Goal: Task Accomplishment & Management: Manage account settings

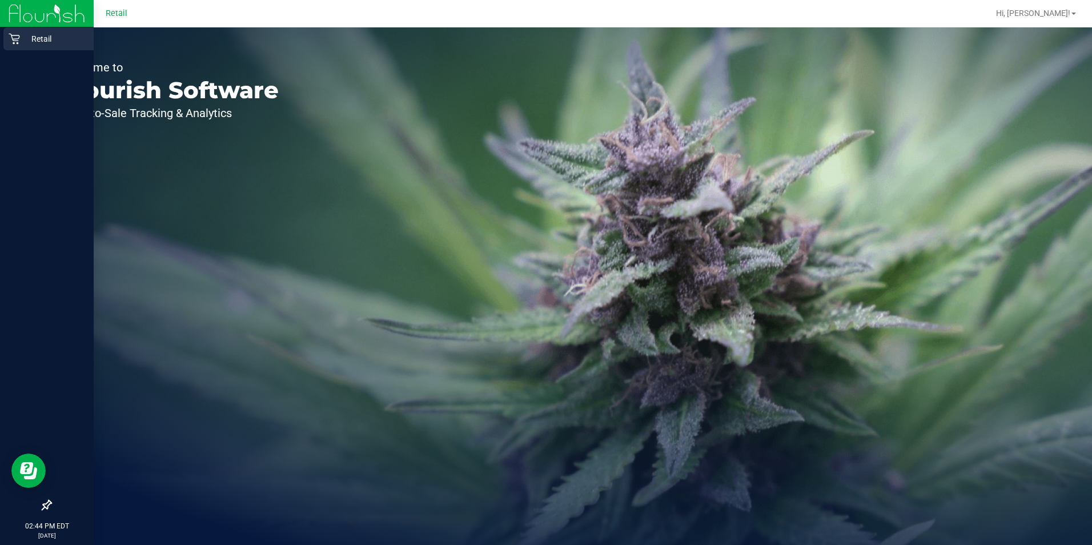
click at [24, 34] on p "Retail" at bounding box center [54, 39] width 69 height 14
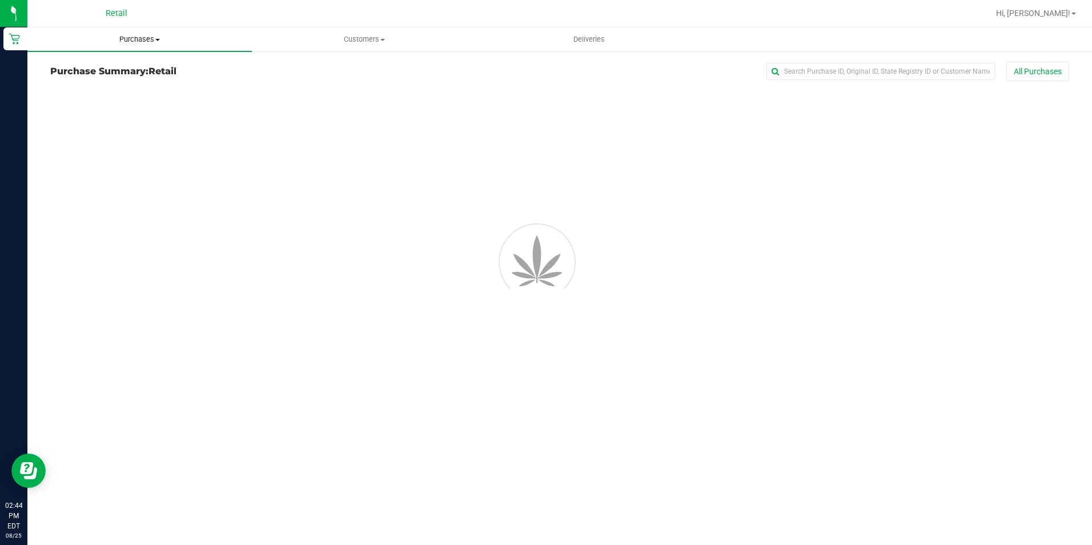
click at [151, 38] on span "Purchases" at bounding box center [139, 39] width 224 height 10
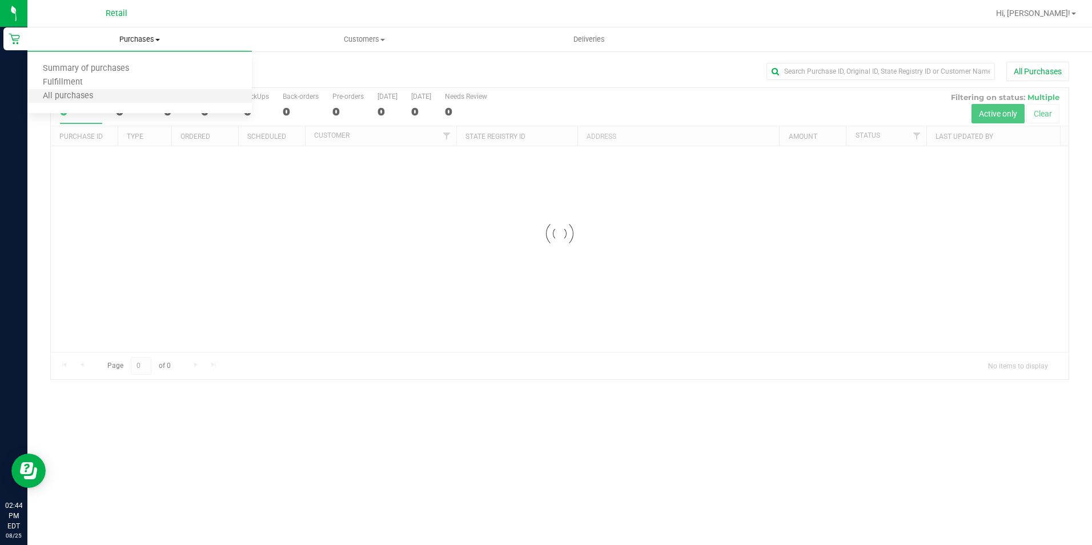
click at [120, 97] on li "All purchases" at bounding box center [139, 97] width 224 height 14
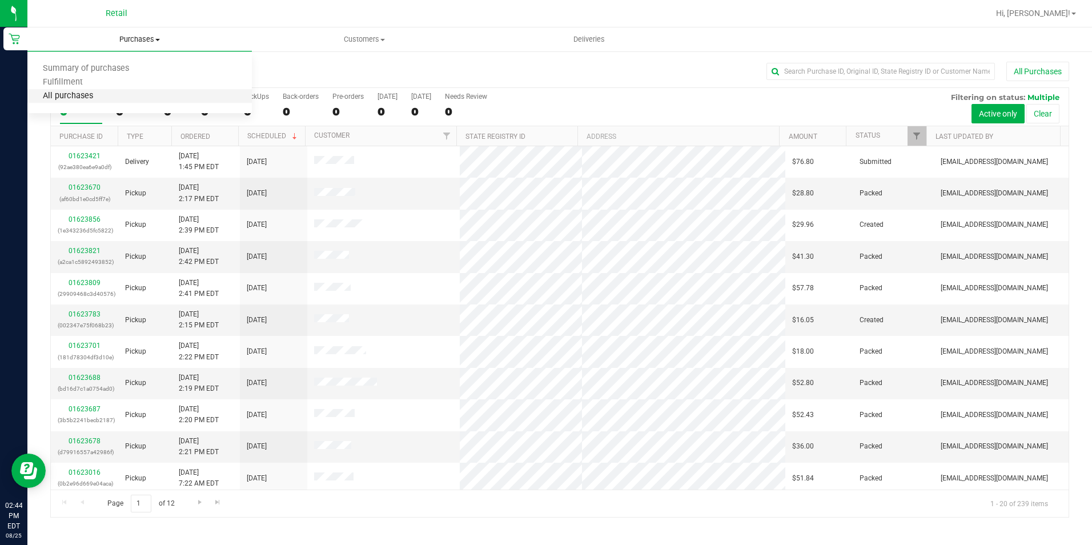
click at [84, 95] on span "All purchases" at bounding box center [67, 96] width 81 height 10
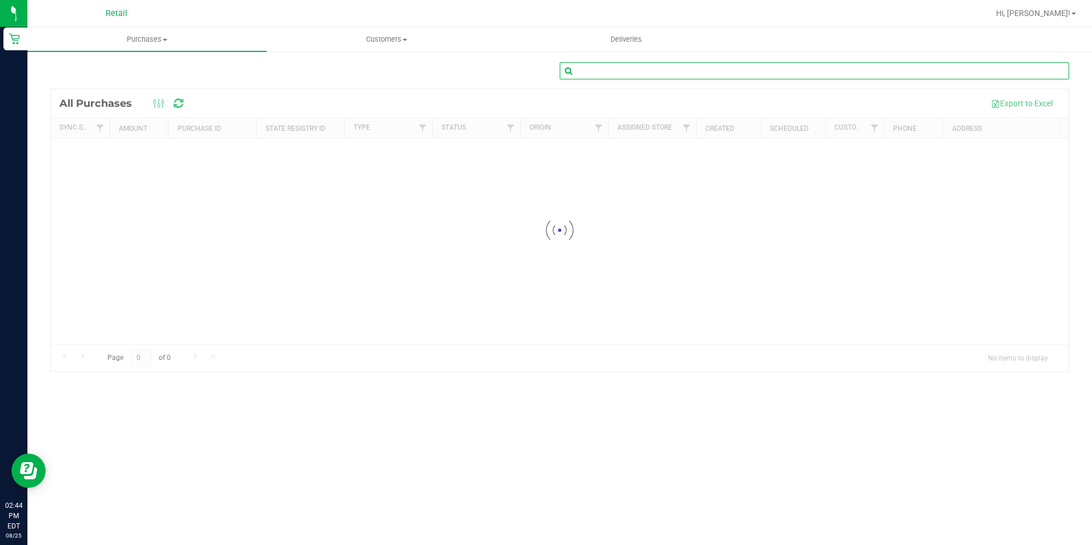
click at [632, 75] on input "text" at bounding box center [814, 70] width 509 height 17
type input "[PERSON_NAME]"
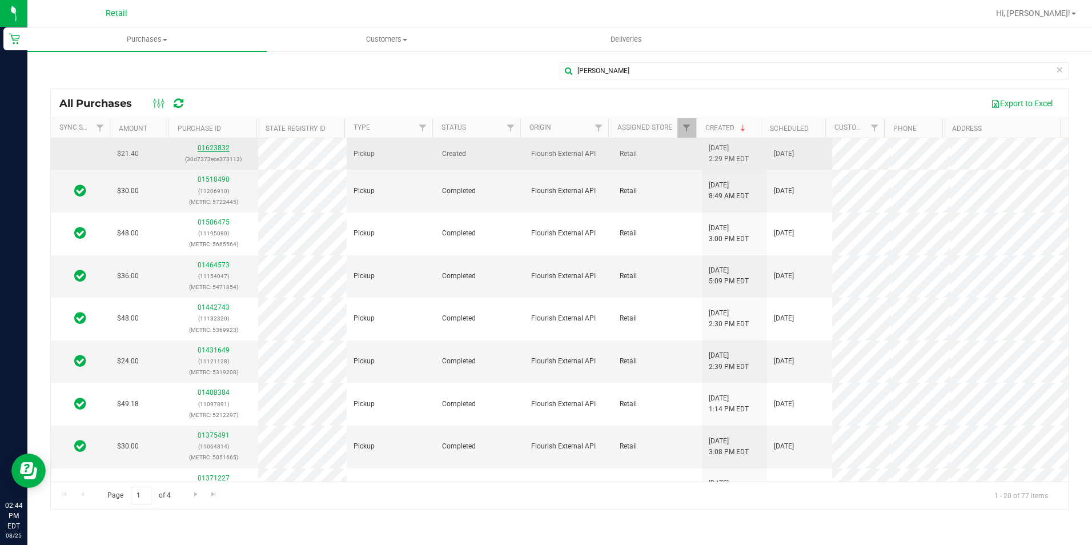
click at [214, 146] on link "01623832" at bounding box center [214, 148] width 32 height 8
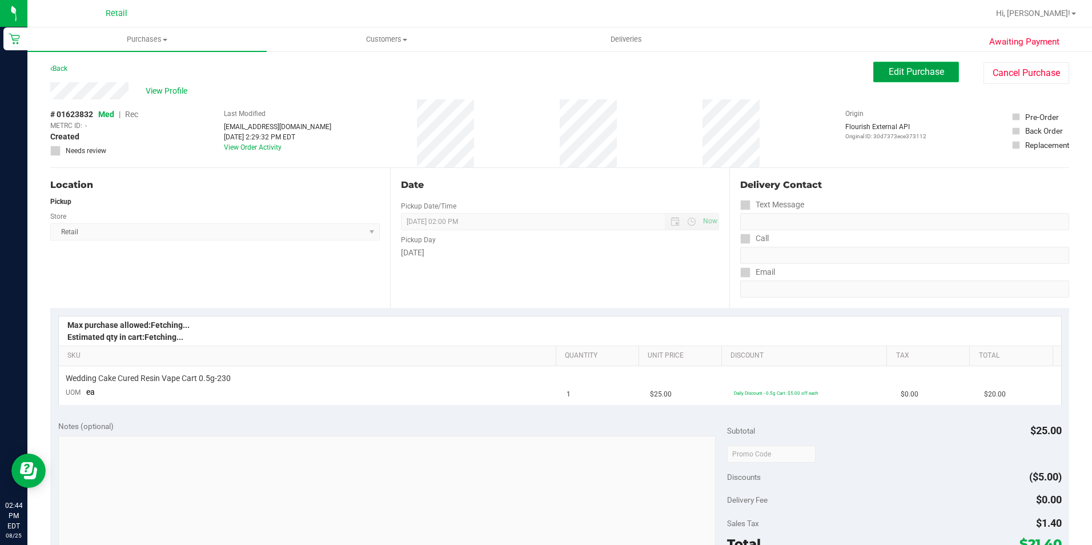
click at [927, 65] on button "Edit Purchase" at bounding box center [916, 72] width 86 height 21
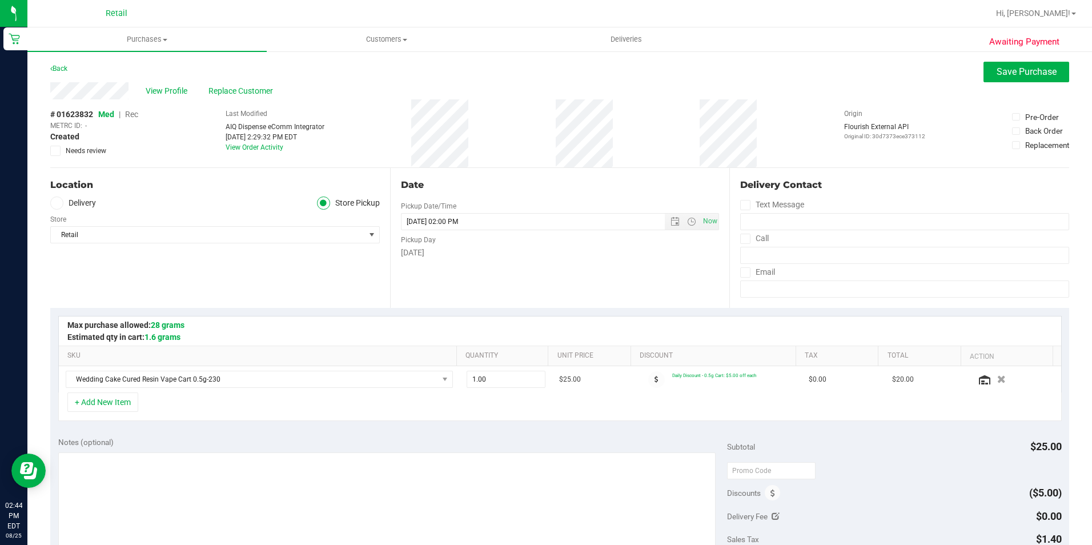
click at [130, 116] on span "Rec" at bounding box center [131, 114] width 13 height 9
click at [1018, 74] on span "Save Purchase" at bounding box center [1026, 71] width 60 height 11
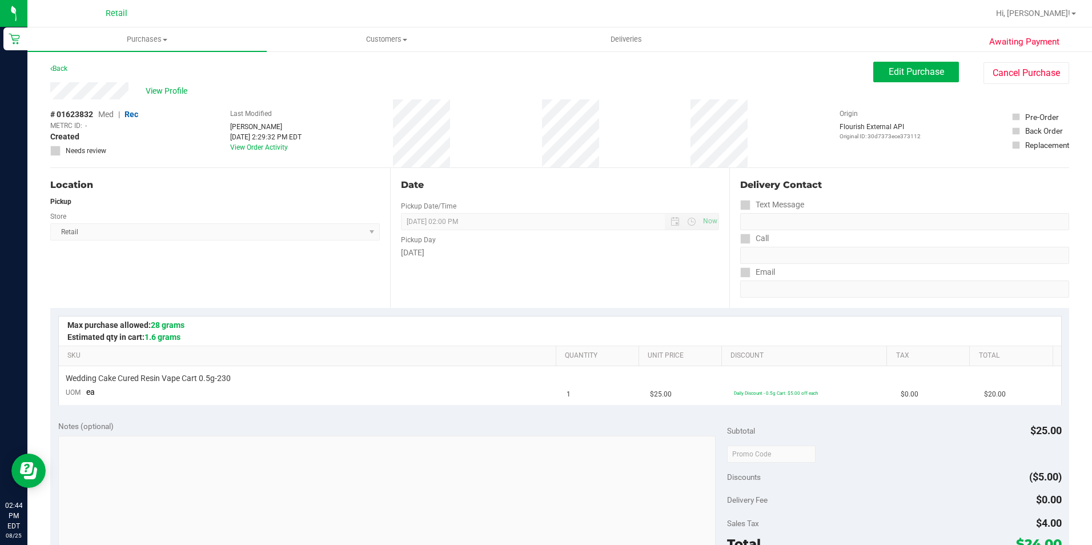
scroll to position [114, 0]
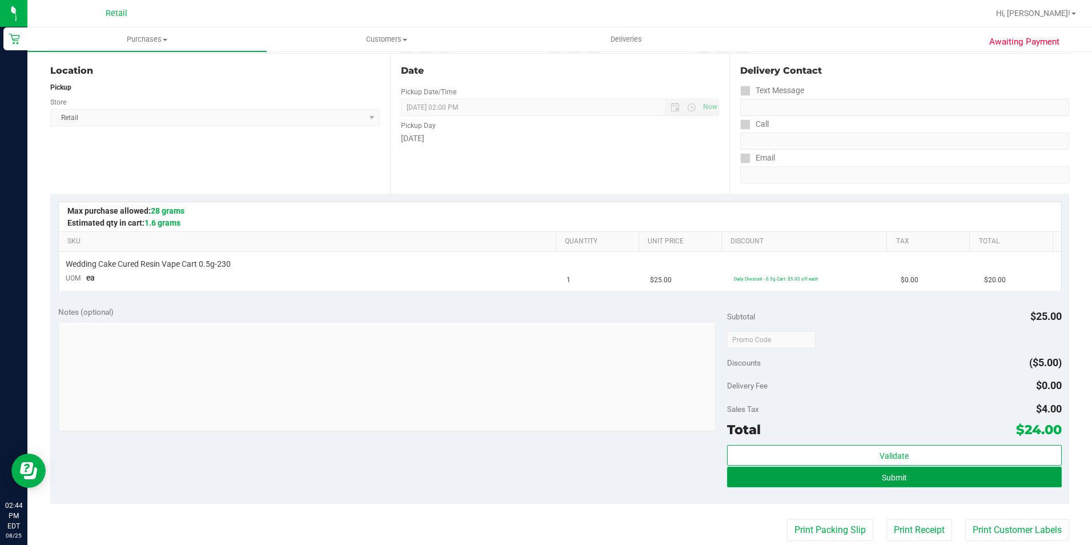
click at [942, 481] on button "Submit" at bounding box center [894, 477] width 335 height 21
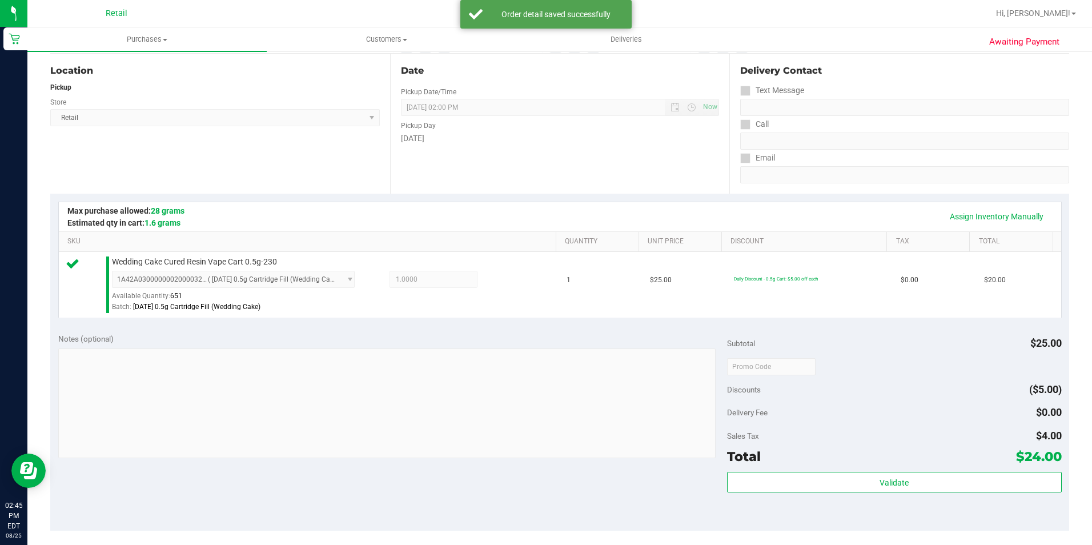
scroll to position [228, 0]
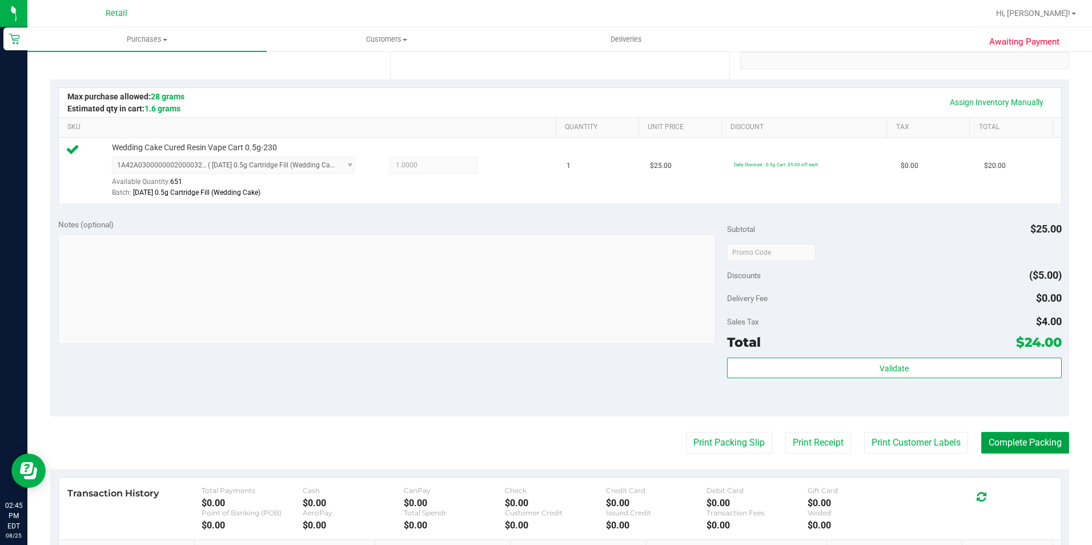
click at [1006, 437] on button "Complete Packing" at bounding box center [1025, 443] width 88 height 22
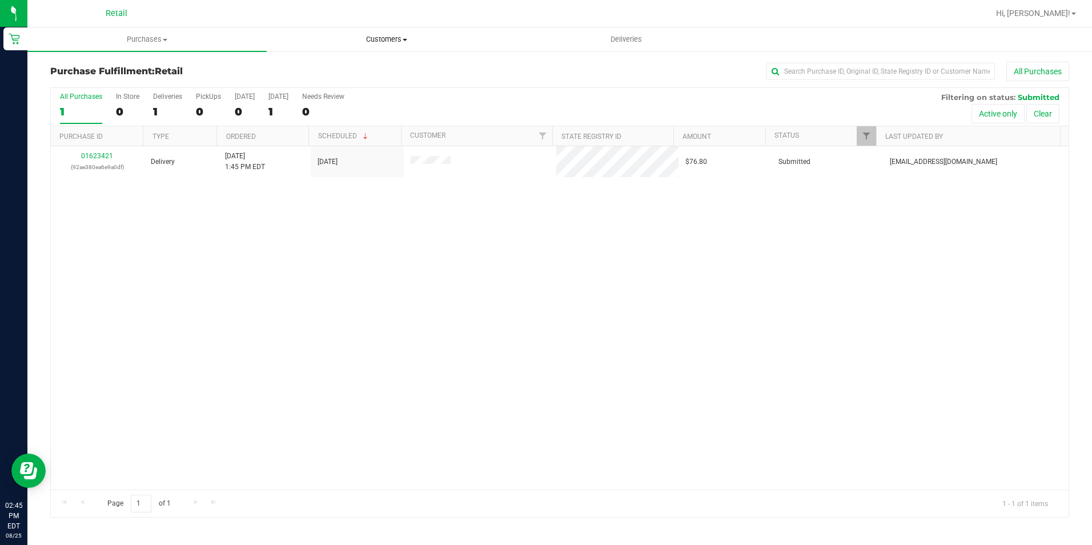
click at [387, 38] on span "Customers" at bounding box center [386, 39] width 238 height 10
click at [357, 65] on li "All customers" at bounding box center [386, 69] width 239 height 14
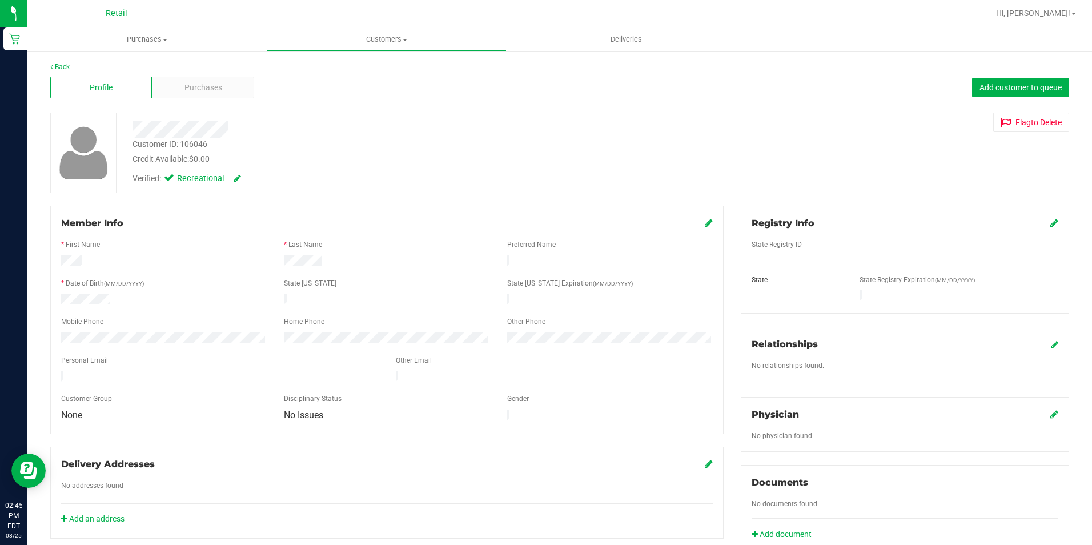
click at [199, 66] on div "Back" at bounding box center [559, 67] width 1019 height 10
click at [201, 94] on div "Purchases" at bounding box center [203, 88] width 102 height 22
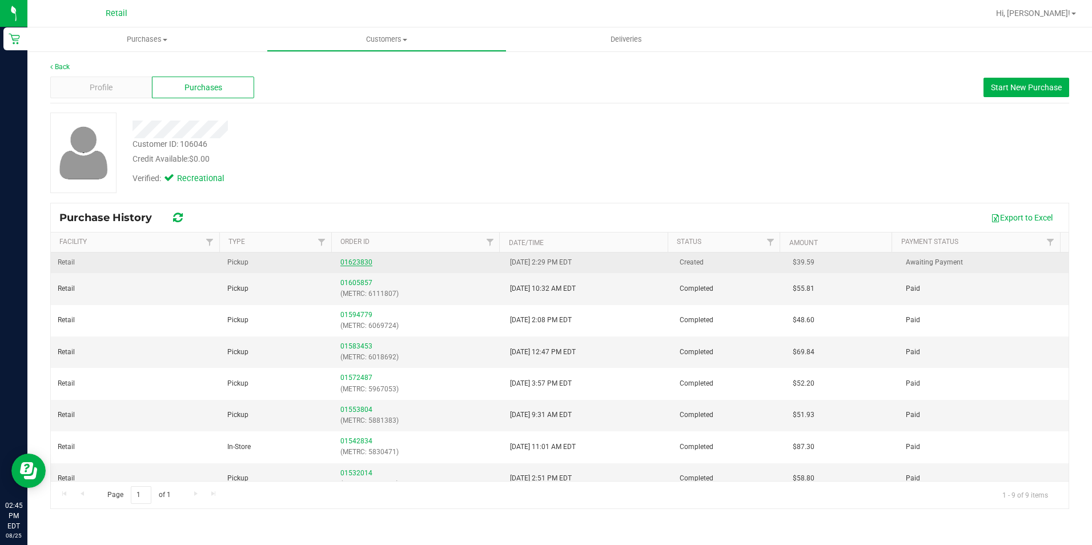
click at [361, 264] on link "01623830" at bounding box center [356, 262] width 32 height 8
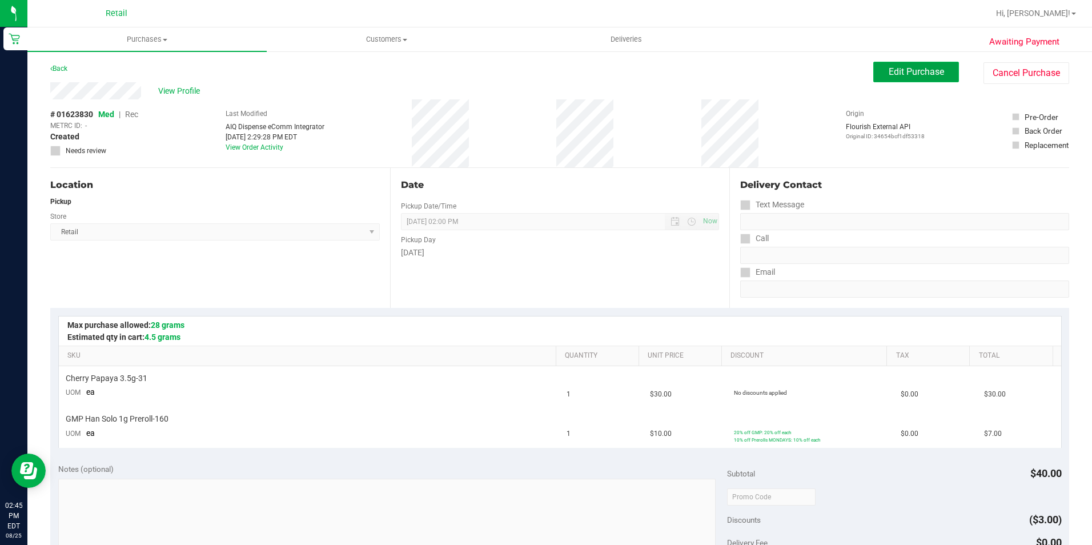
click at [893, 67] on span "Edit Purchase" at bounding box center [916, 71] width 55 height 11
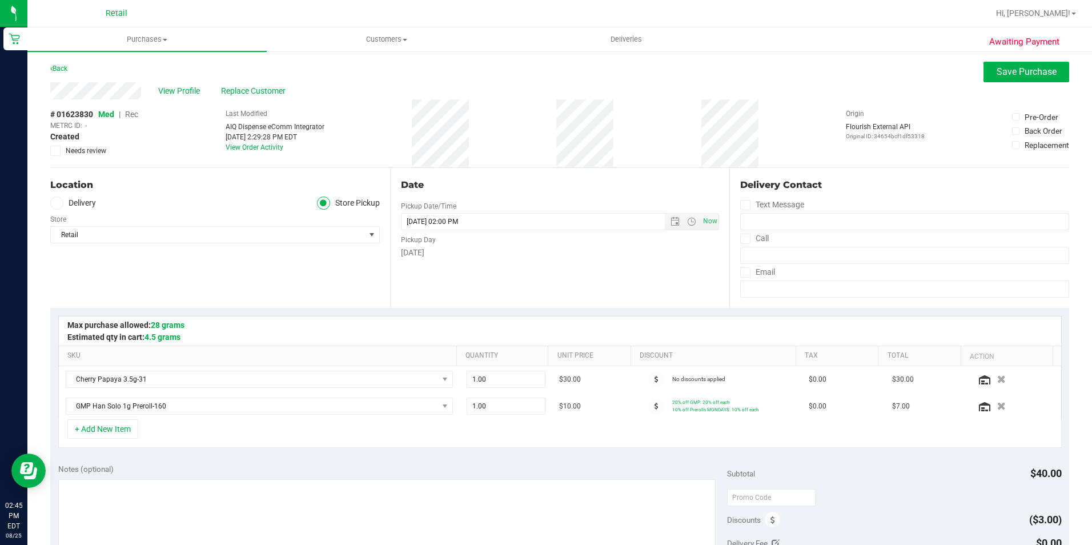
click at [132, 115] on span "Rec" at bounding box center [131, 114] width 13 height 9
click at [1023, 80] on button "Save Purchase" at bounding box center [1026, 72] width 86 height 21
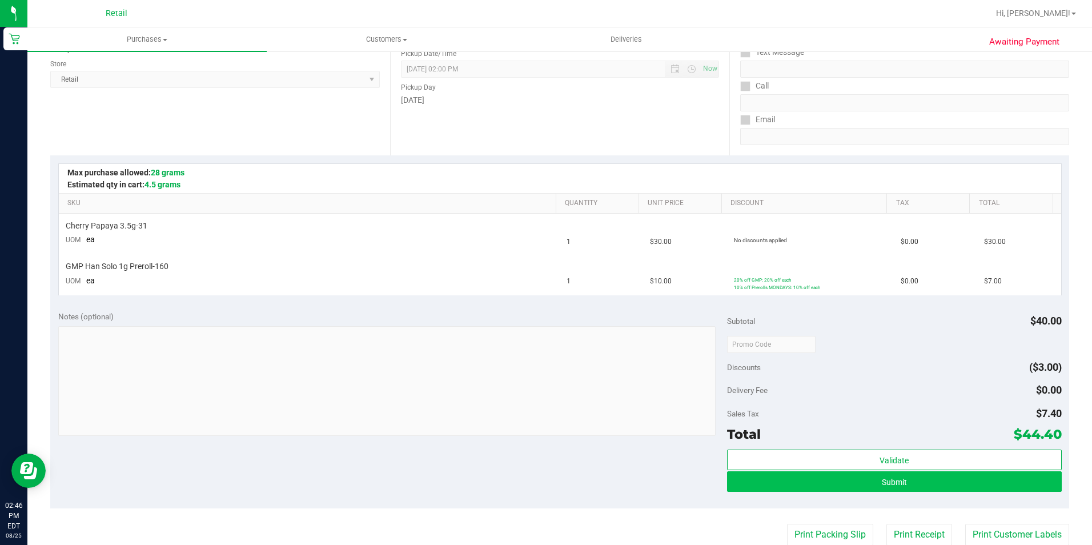
scroll to position [171, 0]
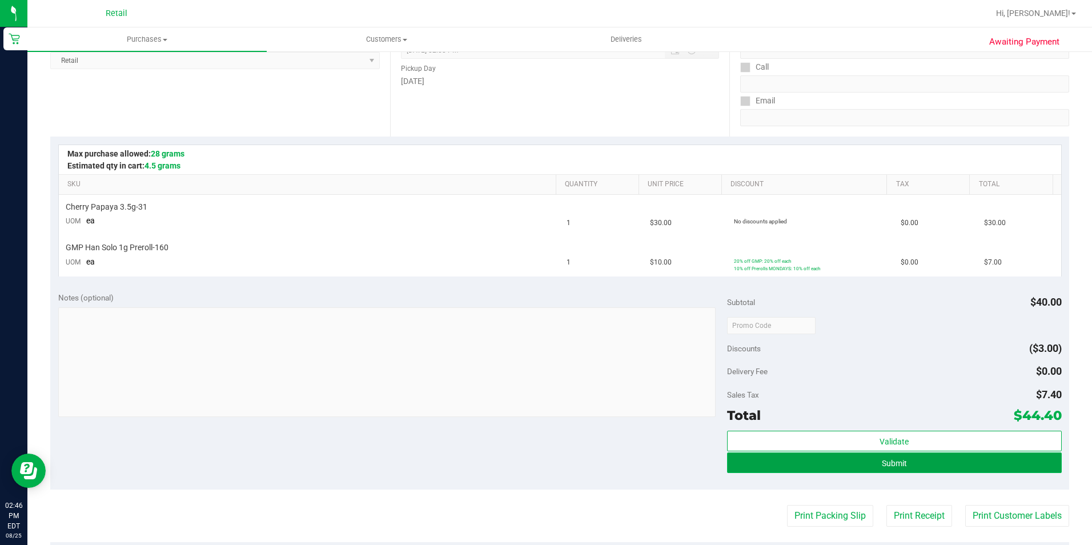
click at [845, 460] on button "Submit" at bounding box center [894, 462] width 335 height 21
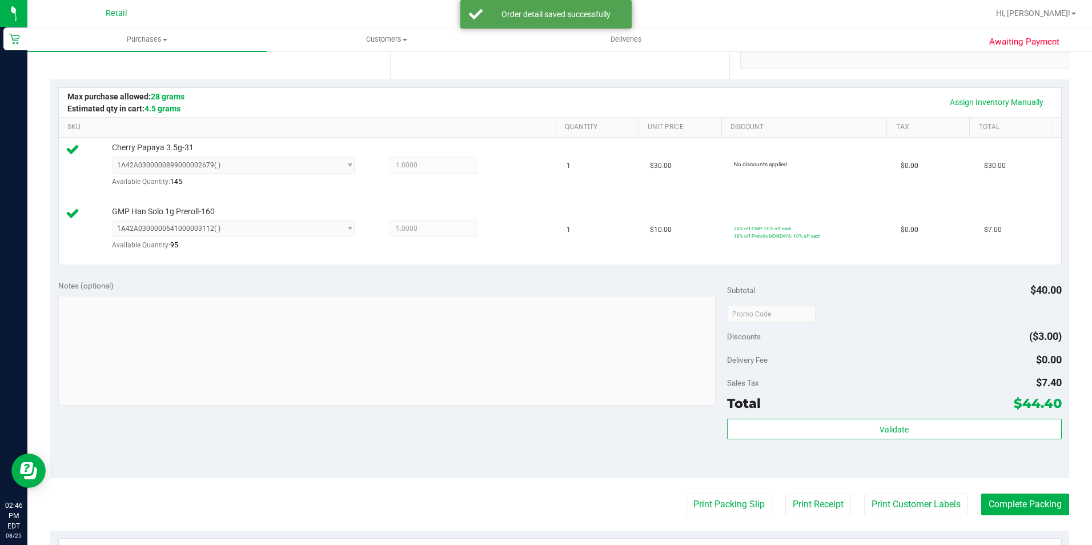
scroll to position [343, 0]
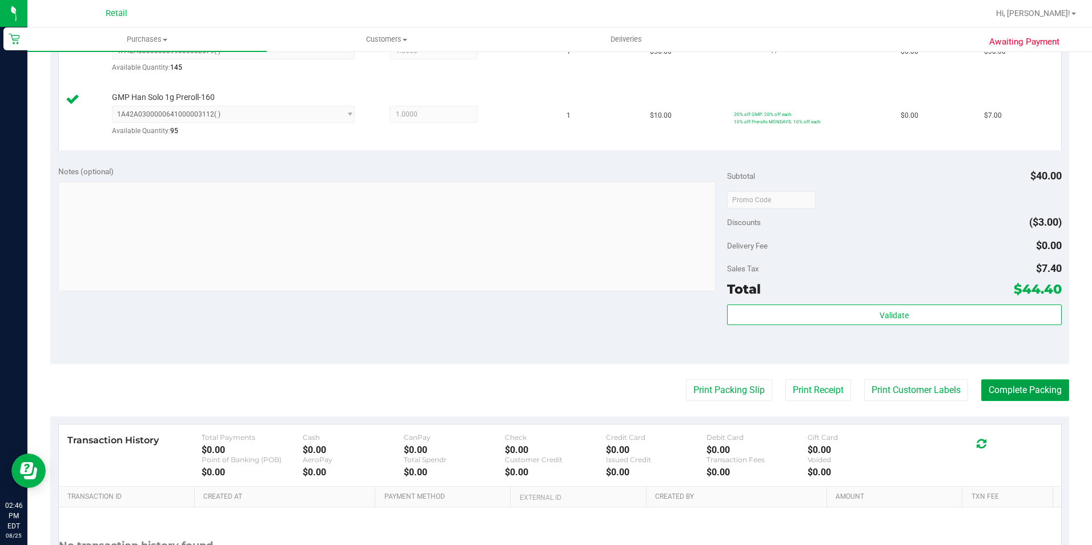
click at [1008, 391] on button "Complete Packing" at bounding box center [1025, 390] width 88 height 22
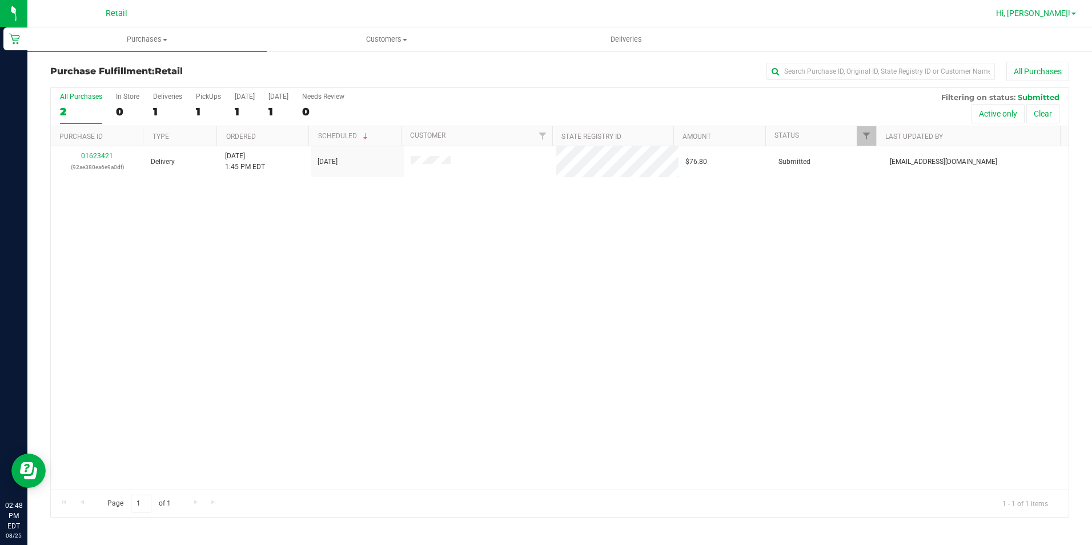
click at [1039, 11] on span "Hi, [PERSON_NAME]!" at bounding box center [1033, 13] width 74 height 9
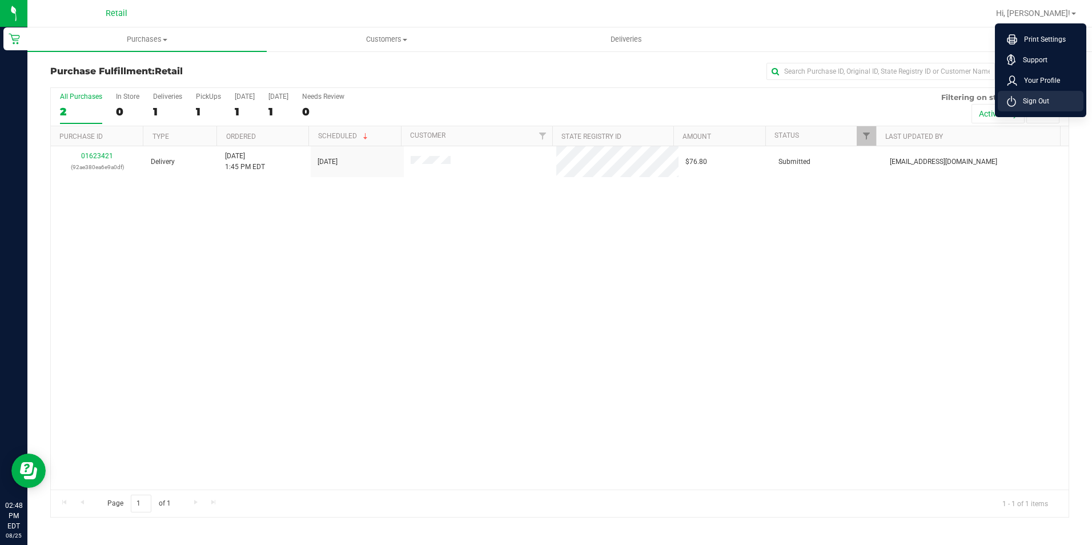
click at [1050, 102] on li "Sign Out" at bounding box center [1041, 101] width 86 height 21
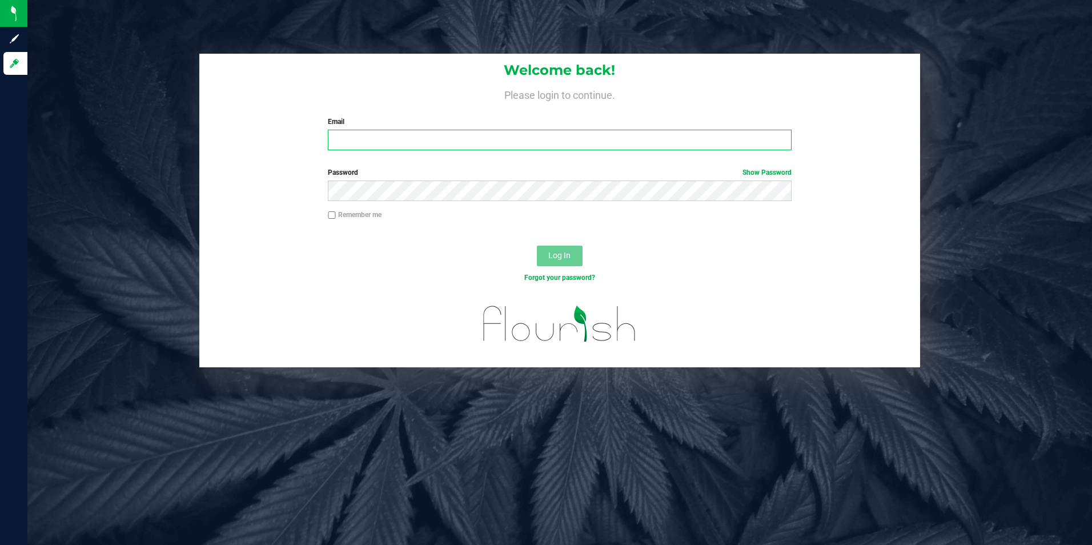
type input "[EMAIL_ADDRESS][DOMAIN_NAME]"
